Goal: Leave review/rating: Leave review/rating

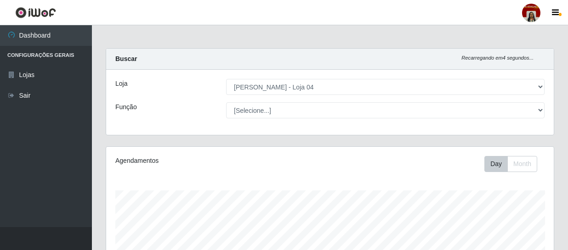
select select "251"
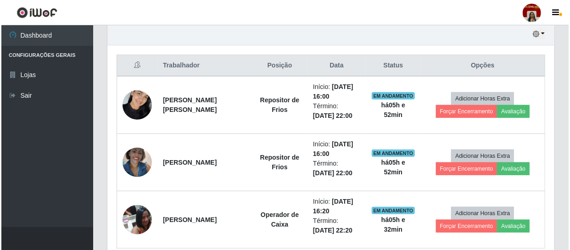
scroll to position [367, 0]
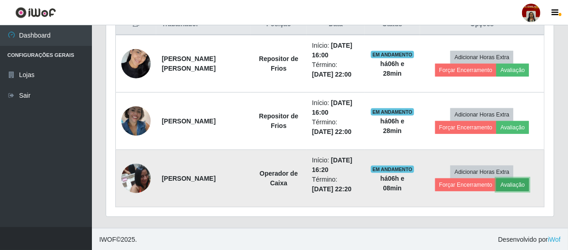
click at [512, 185] on button "Avaliação" at bounding box center [512, 185] width 33 height 13
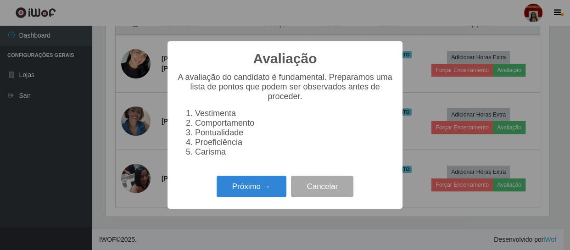
scroll to position [191, 443]
click at [254, 197] on button "Próximo →" at bounding box center [252, 187] width 70 height 22
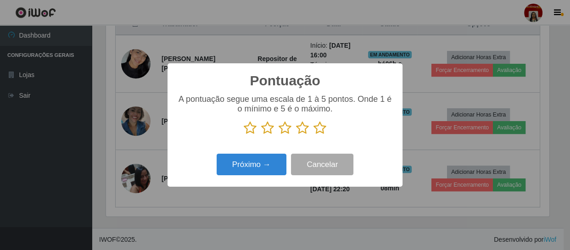
click at [318, 131] on icon at bounding box center [320, 128] width 13 height 14
click at [314, 135] on input "radio" at bounding box center [314, 135] width 0 height 0
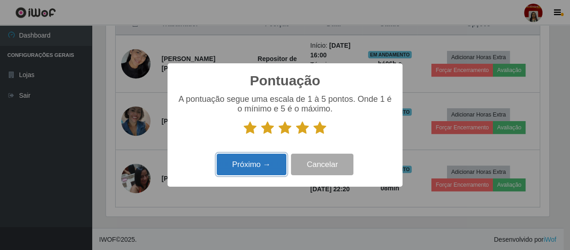
click at [258, 159] on button "Próximo →" at bounding box center [252, 165] width 70 height 22
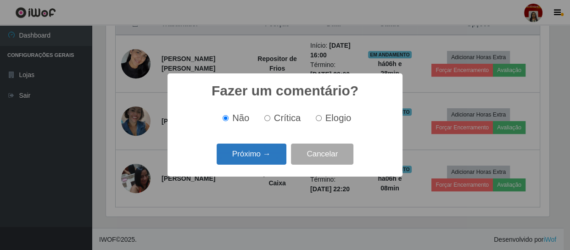
click at [265, 155] on button "Próximo →" at bounding box center [252, 155] width 70 height 22
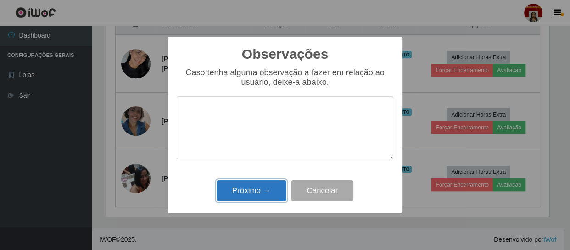
click at [253, 186] on button "Próximo →" at bounding box center [252, 191] width 70 height 22
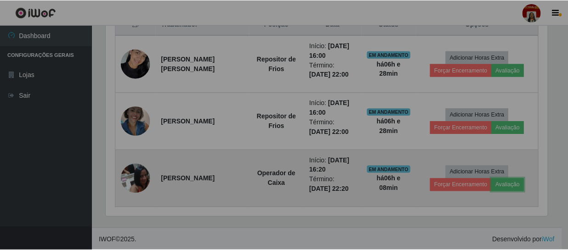
scroll to position [191, 447]
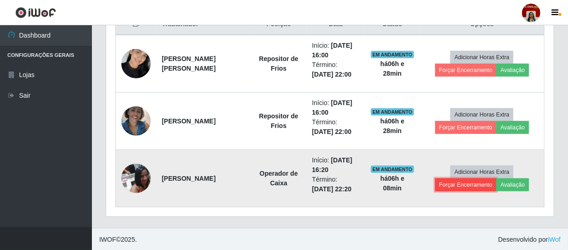
click at [462, 186] on button "Forçar Encerramento" at bounding box center [466, 185] width 62 height 13
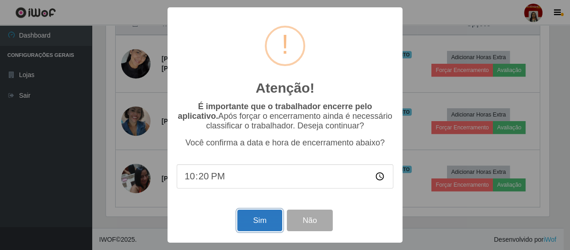
click at [244, 220] on button "Sim" at bounding box center [259, 221] width 45 height 22
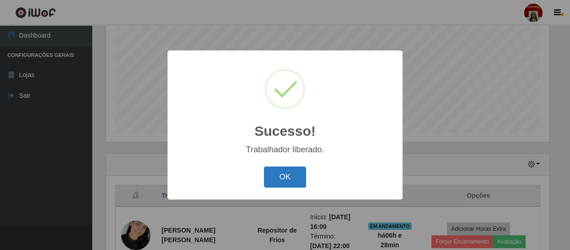
click at [285, 174] on button "OK" at bounding box center [285, 178] width 43 height 22
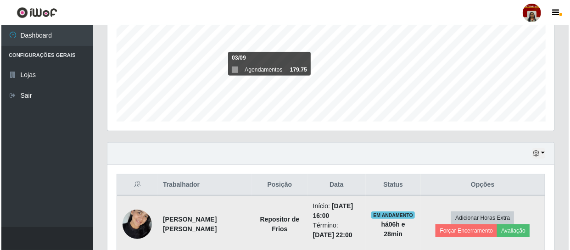
scroll to position [292, 0]
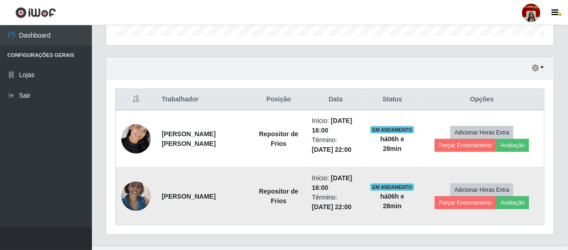
click at [128, 189] on img at bounding box center [135, 196] width 29 height 39
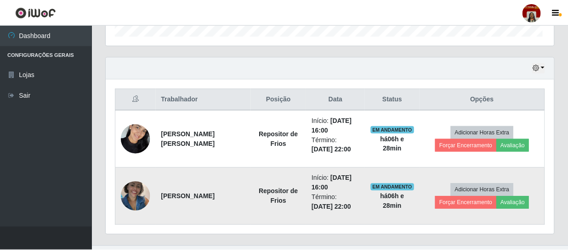
scroll to position [191, 443]
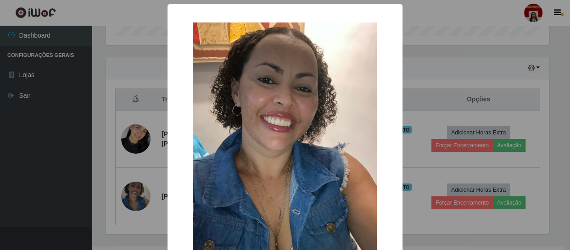
click at [90, 173] on div "× OK Cancel" at bounding box center [285, 125] width 570 height 250
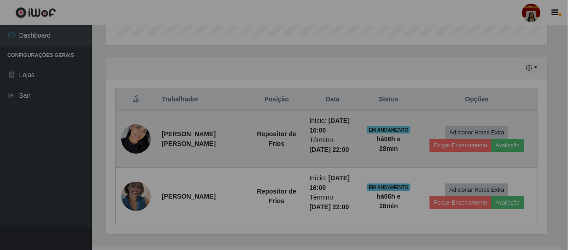
scroll to position [191, 447]
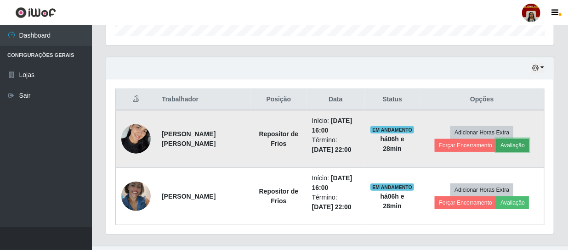
click at [514, 142] on button "Avaliação" at bounding box center [512, 145] width 33 height 13
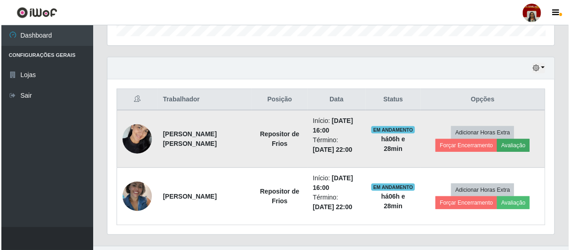
scroll to position [191, 443]
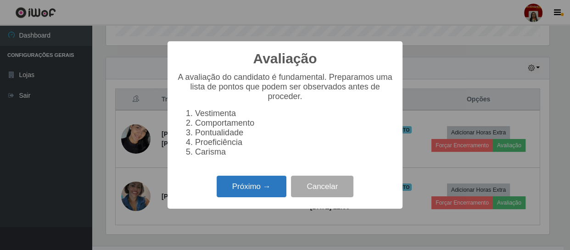
drag, startPoint x: 245, startPoint y: 192, endPoint x: 248, endPoint y: 188, distance: 5.0
click at [248, 188] on button "Próximo →" at bounding box center [252, 187] width 70 height 22
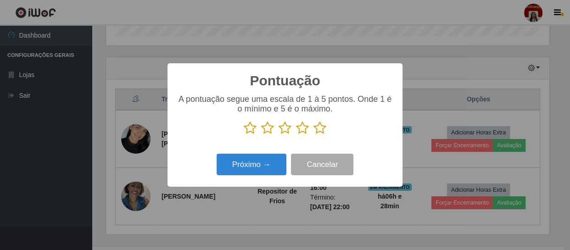
click at [323, 130] on icon at bounding box center [320, 128] width 13 height 14
click at [314, 135] on input "radio" at bounding box center [314, 135] width 0 height 0
click at [98, 151] on div "Pontuação × A pontuação segue uma escala de 1 à 5 pontos. Onde 1 é o mínimo e 5…" at bounding box center [285, 125] width 570 height 250
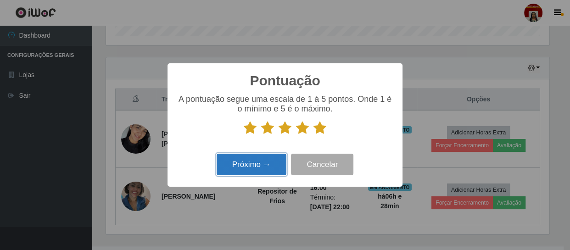
click at [257, 165] on button "Próximo →" at bounding box center [252, 165] width 70 height 22
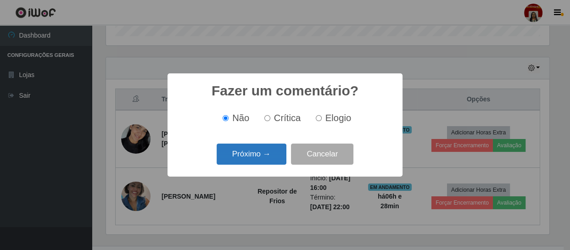
click at [262, 149] on button "Próximo →" at bounding box center [252, 155] width 70 height 22
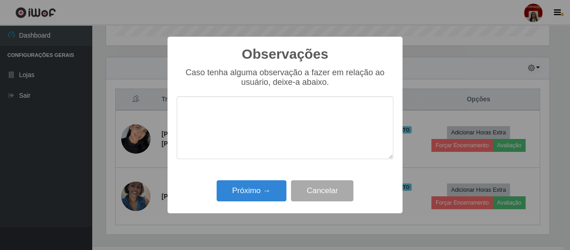
click at [257, 178] on div "Observações × Caso tenha alguma observação a fazer em relação ao usuário, deixe…" at bounding box center [285, 125] width 235 height 177
click at [259, 183] on button "Próximo →" at bounding box center [252, 191] width 70 height 22
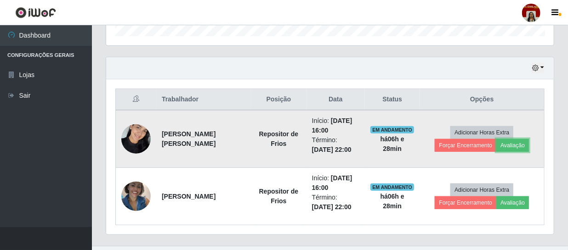
scroll to position [191, 447]
click at [485, 141] on button "Forçar Encerramento" at bounding box center [482, 145] width 62 height 13
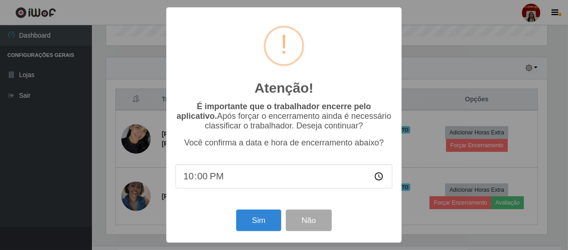
scroll to position [0, 0]
drag, startPoint x: 260, startPoint y: 223, endPoint x: 272, endPoint y: 220, distance: 11.9
click at [263, 224] on button "Sim" at bounding box center [259, 221] width 45 height 22
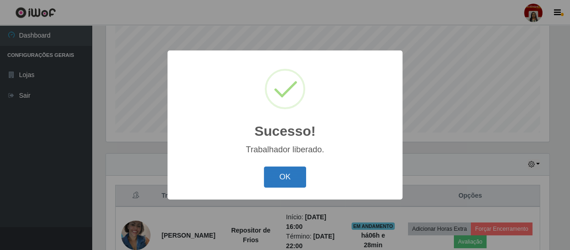
click at [289, 175] on button "OK" at bounding box center [285, 178] width 43 height 22
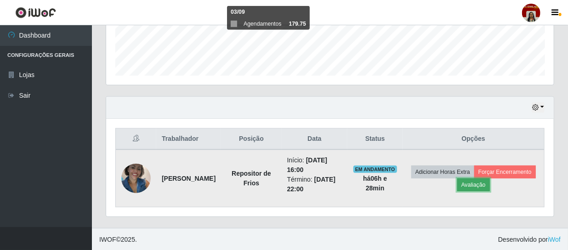
click at [490, 184] on button "Avaliação" at bounding box center [473, 185] width 33 height 13
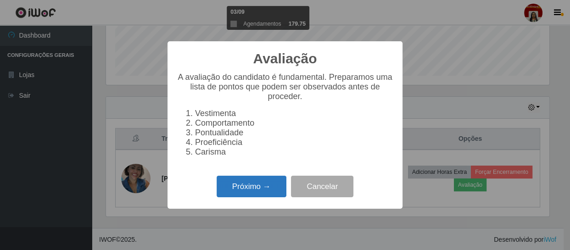
click at [266, 191] on button "Próximo →" at bounding box center [252, 187] width 70 height 22
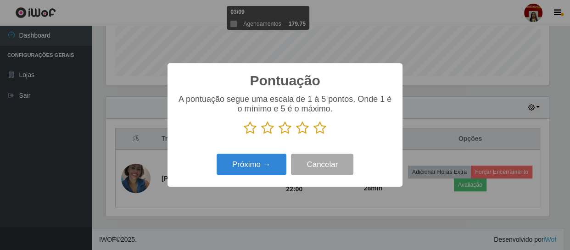
drag, startPoint x: 321, startPoint y: 124, endPoint x: 310, endPoint y: 129, distance: 11.7
click at [321, 125] on icon at bounding box center [320, 128] width 13 height 14
click at [314, 135] on input "radio" at bounding box center [314, 135] width 0 height 0
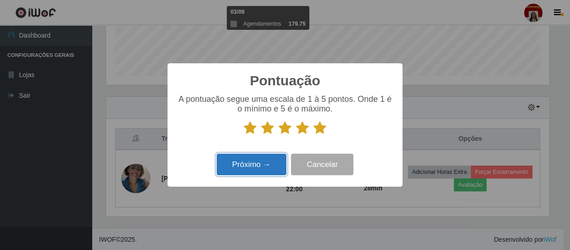
click at [264, 160] on button "Próximo →" at bounding box center [252, 165] width 70 height 22
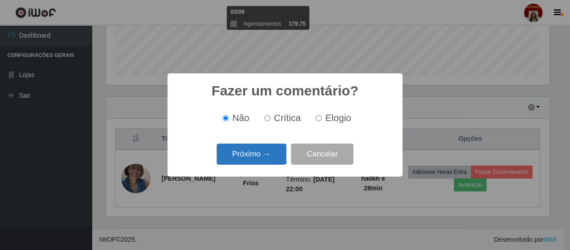
click at [268, 158] on button "Próximo →" at bounding box center [252, 155] width 70 height 22
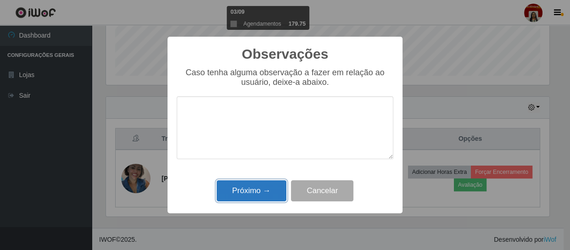
click at [268, 192] on button "Próximo →" at bounding box center [252, 191] width 70 height 22
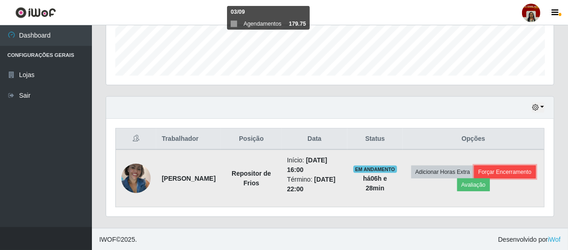
click at [474, 179] on button "Forçar Encerramento" at bounding box center [505, 172] width 62 height 13
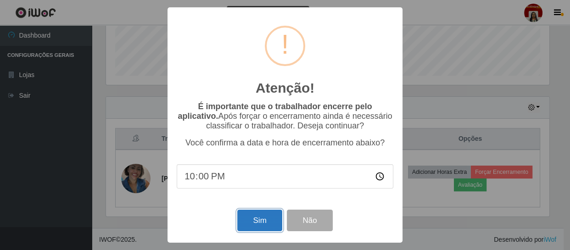
click at [271, 219] on button "Sim" at bounding box center [259, 221] width 45 height 22
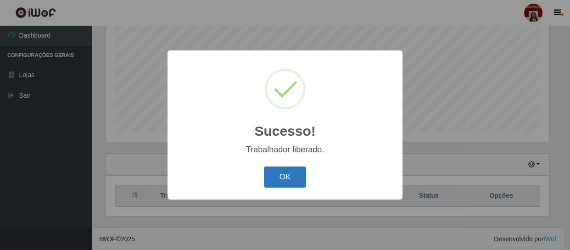
click at [290, 175] on button "OK" at bounding box center [285, 178] width 43 height 22
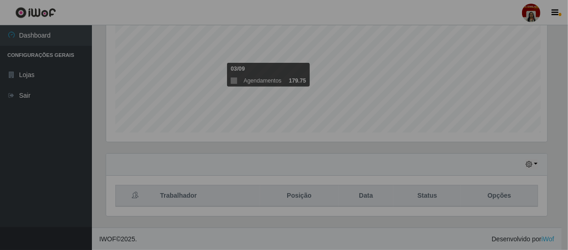
scroll to position [191, 447]
